Goal: Information Seeking & Learning: Learn about a topic

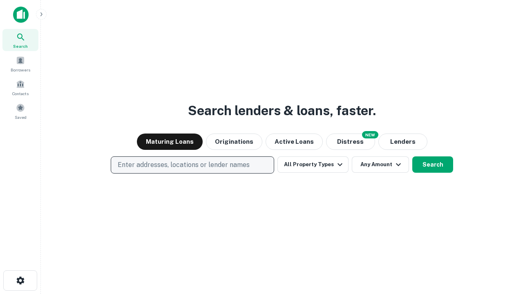
click at [192, 165] on p "Enter addresses, locations or lender names" at bounding box center [184, 165] width 132 height 10
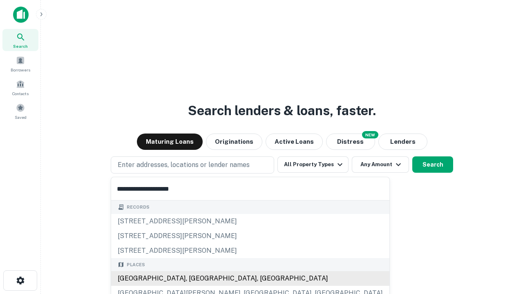
click at [195, 279] on div "Santa Monica, CA, USA" at bounding box center [250, 279] width 278 height 15
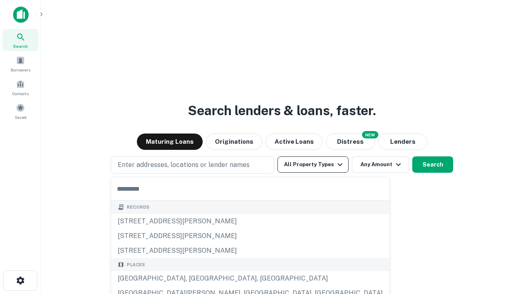
click at [313, 165] on button "All Property Types" at bounding box center [313, 165] width 71 height 16
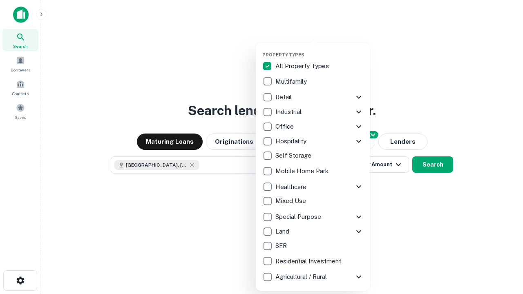
click at [320, 49] on button "button" at bounding box center [320, 49] width 115 height 0
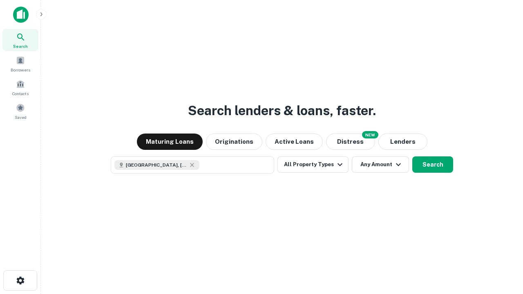
scroll to position [13, 0]
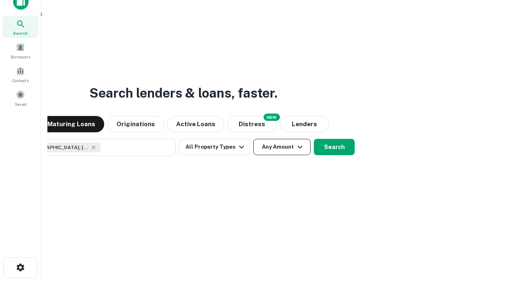
click at [254, 139] on button "Any Amount" at bounding box center [282, 147] width 57 height 16
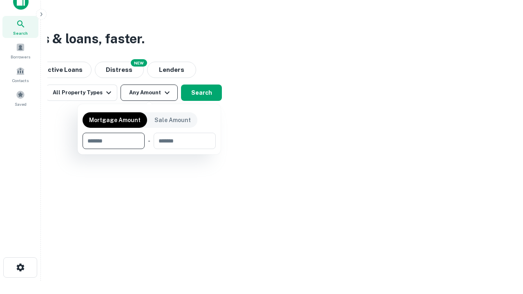
type input "*******"
click at [149, 149] on button "button" at bounding box center [149, 149] width 133 height 0
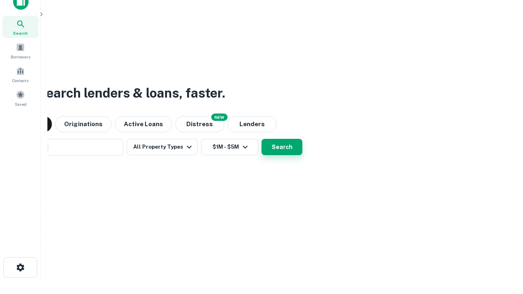
click at [262, 139] on button "Search" at bounding box center [282, 147] width 41 height 16
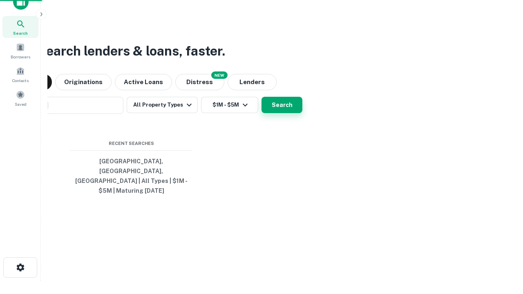
scroll to position [27, 231]
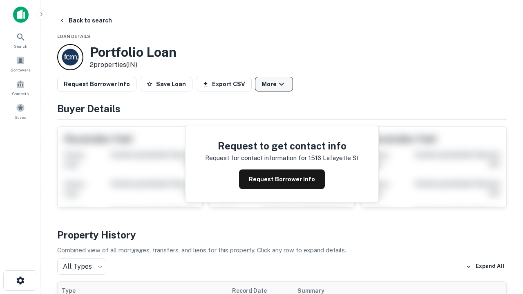
click at [274, 84] on button "More" at bounding box center [274, 84] width 38 height 15
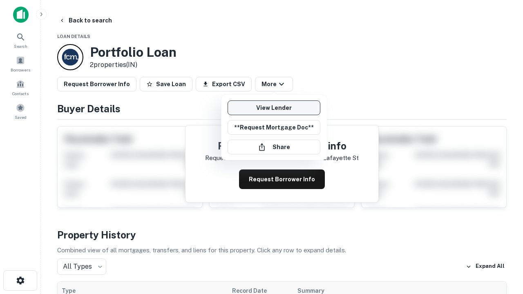
click at [274, 108] on link "View Lender" at bounding box center [274, 108] width 93 height 15
